Goal: Task Accomplishment & Management: Use online tool/utility

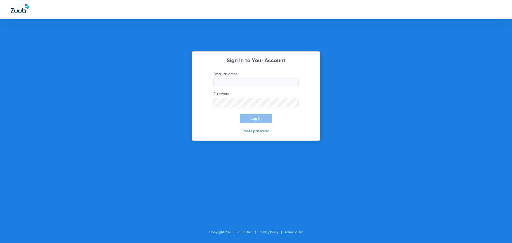
type input "[PERSON_NAME][EMAIL_ADDRESS][PERSON_NAME][DOMAIN_NAME]"
click at [250, 120] on button "Log In" at bounding box center [256, 119] width 33 height 10
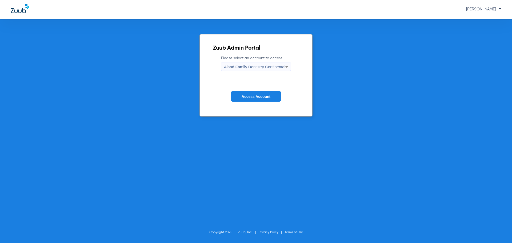
click at [257, 69] on span "Aland Family Dentistry Continental" at bounding box center [254, 67] width 61 height 5
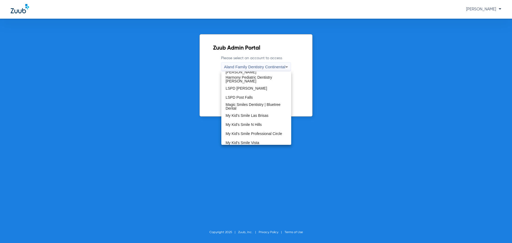
scroll to position [107, 0]
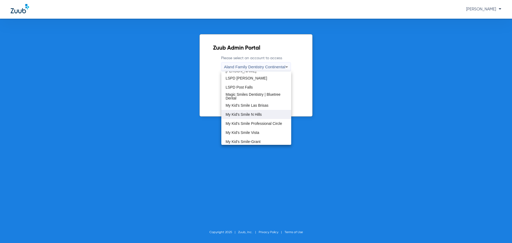
click at [257, 115] on span "My Kid's Smile N Hills" at bounding box center [244, 115] width 36 height 4
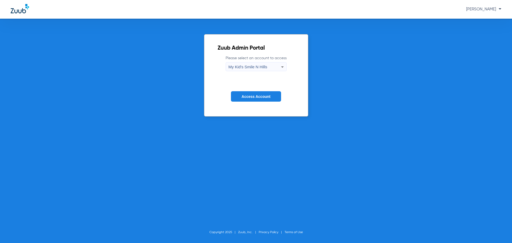
click at [265, 95] on span "Access Account" at bounding box center [256, 96] width 29 height 4
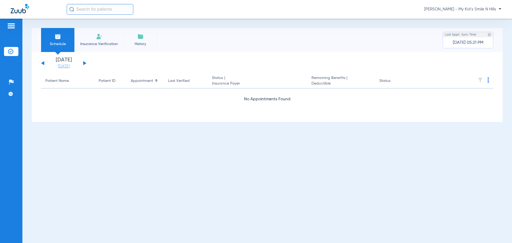
click at [68, 66] on link "[DATE]" at bounding box center [64, 66] width 32 height 5
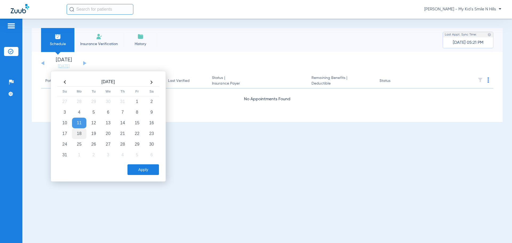
click at [82, 131] on td "18" at bounding box center [79, 133] width 14 height 11
click at [98, 134] on td "19" at bounding box center [93, 133] width 14 height 11
click at [133, 168] on button "Apply" at bounding box center [143, 169] width 31 height 11
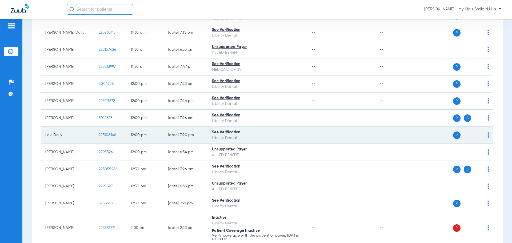
scroll to position [640, 0]
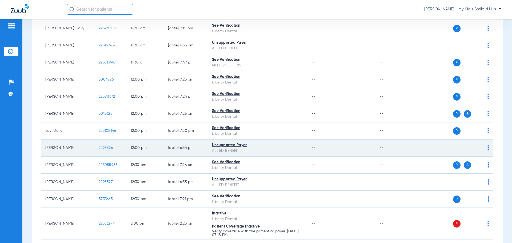
click at [107, 147] on span "2295526" at bounding box center [106, 148] width 14 height 4
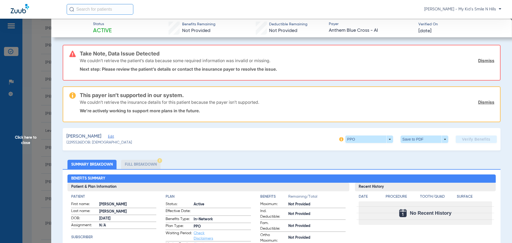
click at [24, 140] on span "Click here to close" at bounding box center [25, 140] width 51 height 243
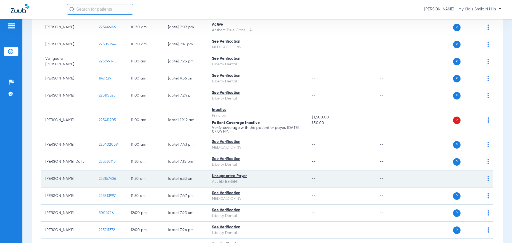
scroll to position [320, 0]
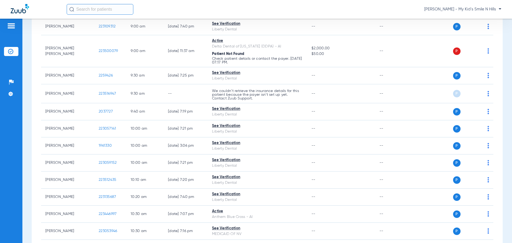
click at [467, 9] on span "[PERSON_NAME] - My Kid's Smile N Hills" at bounding box center [462, 9] width 77 height 5
click at [474, 22] on button "Account Selection" at bounding box center [481, 19] width 38 height 11
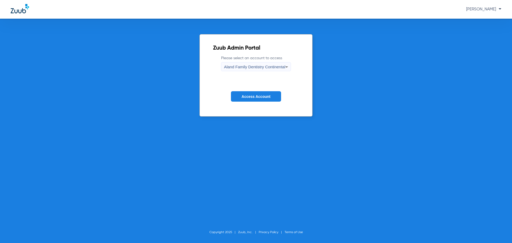
click at [262, 68] on span "Aland Family Dentistry Continental" at bounding box center [254, 67] width 61 height 5
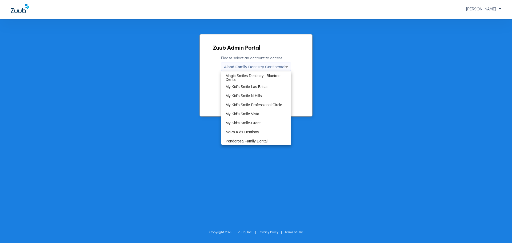
scroll to position [133, 0]
click at [249, 108] on span "My Kid's Smile Vista" at bounding box center [243, 106] width 34 height 4
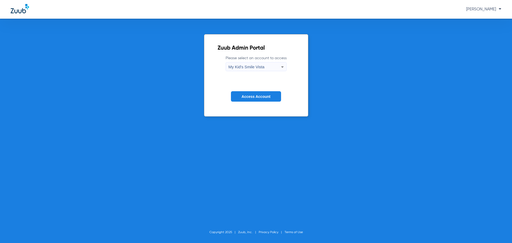
click at [255, 99] on button "Access Account" at bounding box center [256, 96] width 50 height 10
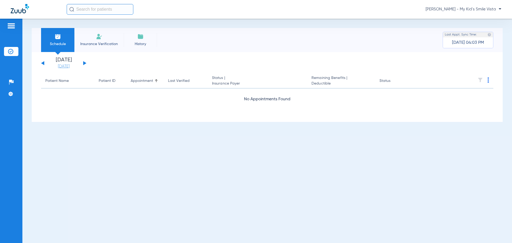
click at [70, 65] on link "[DATE]" at bounding box center [64, 66] width 32 height 5
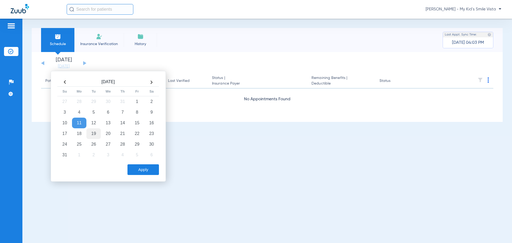
click at [92, 133] on td "19" at bounding box center [93, 133] width 14 height 11
click at [141, 170] on button "Apply" at bounding box center [143, 169] width 31 height 11
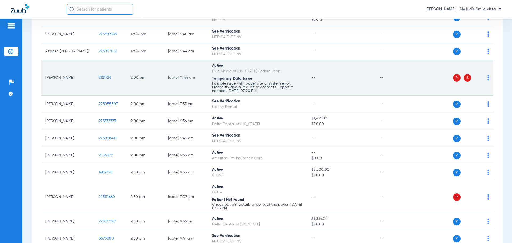
scroll to position [800, 0]
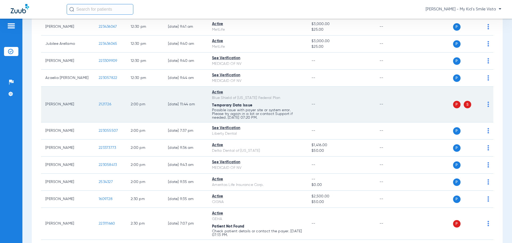
click at [103, 102] on span "2121726" at bounding box center [105, 104] width 13 height 4
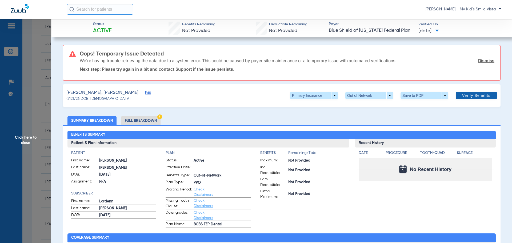
click at [466, 96] on span "Verify Benefits" at bounding box center [476, 95] width 28 height 4
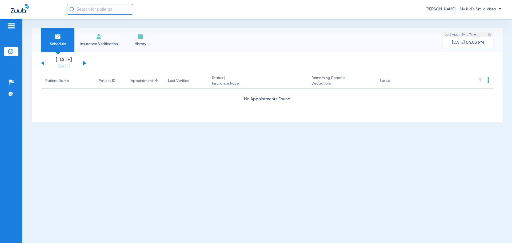
click at [494, 8] on span "[PERSON_NAME] - My Kid's Smile Vista" at bounding box center [464, 9] width 76 height 5
click at [485, 15] on button "Account Selection" at bounding box center [481, 19] width 38 height 11
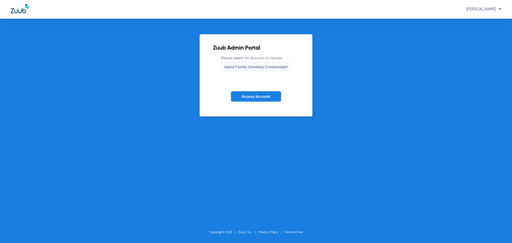
click at [243, 69] on div "Aland Family Dentistry Continental" at bounding box center [254, 66] width 61 height 9
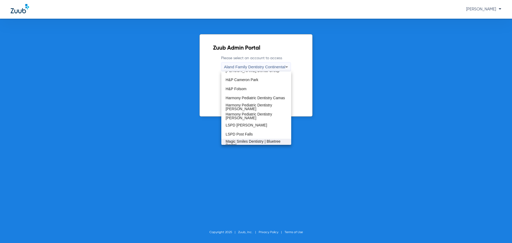
scroll to position [107, 0]
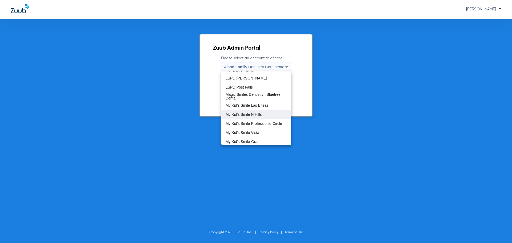
click at [242, 114] on span "My Kid's Smile N Hills" at bounding box center [244, 115] width 36 height 4
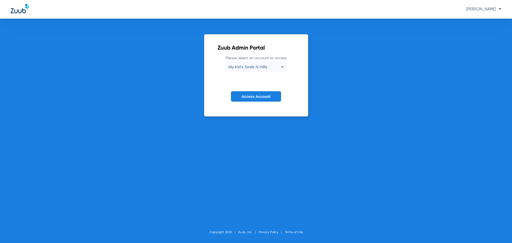
click at [253, 96] on span "Access Account" at bounding box center [256, 96] width 29 height 4
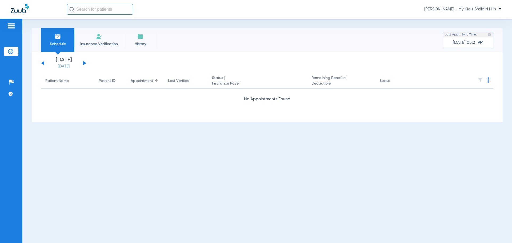
click at [67, 65] on link "[DATE]" at bounding box center [64, 66] width 32 height 5
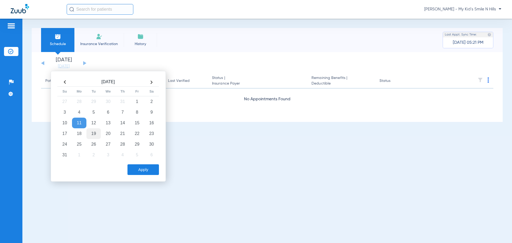
click at [97, 135] on td "19" at bounding box center [93, 133] width 14 height 11
click at [141, 173] on button "Apply" at bounding box center [143, 169] width 31 height 11
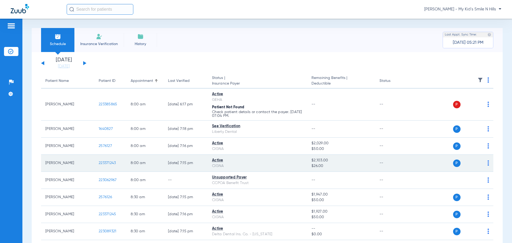
scroll to position [107, 0]
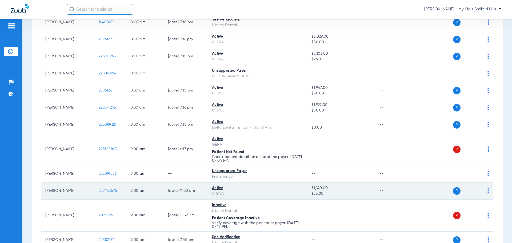
click at [110, 191] on span "223453575" at bounding box center [108, 191] width 18 height 4
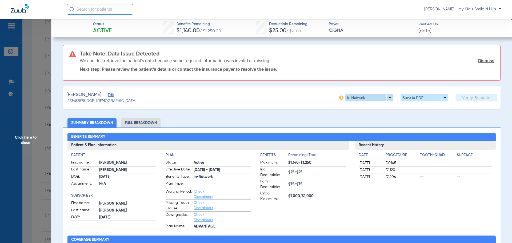
click at [356, 97] on span at bounding box center [369, 97] width 48 height 7
click at [356, 108] on span "In Network" at bounding box center [358, 108] width 25 height 4
click at [464, 100] on app-verify-button "Verify Benefits" at bounding box center [476, 97] width 41 height 7
click at [486, 61] on link "Dismiss" at bounding box center [486, 60] width 16 height 5
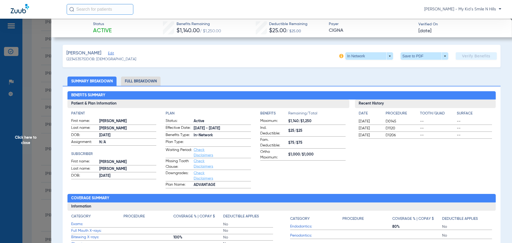
click at [472, 55] on app-verify-button "Verify Benefits" at bounding box center [476, 55] width 41 height 7
click at [26, 137] on span "Click here to close" at bounding box center [25, 140] width 51 height 243
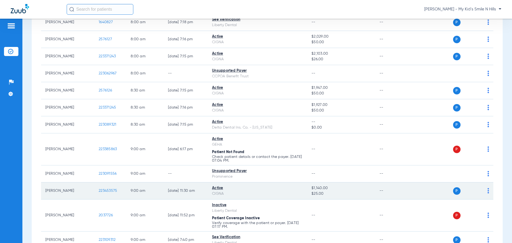
click at [488, 190] on img at bounding box center [489, 190] width 2 height 5
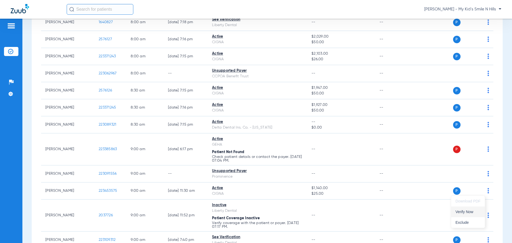
click at [461, 213] on span "Verify Now" at bounding box center [468, 212] width 25 height 4
